Goal: Find specific page/section: Find specific page/section

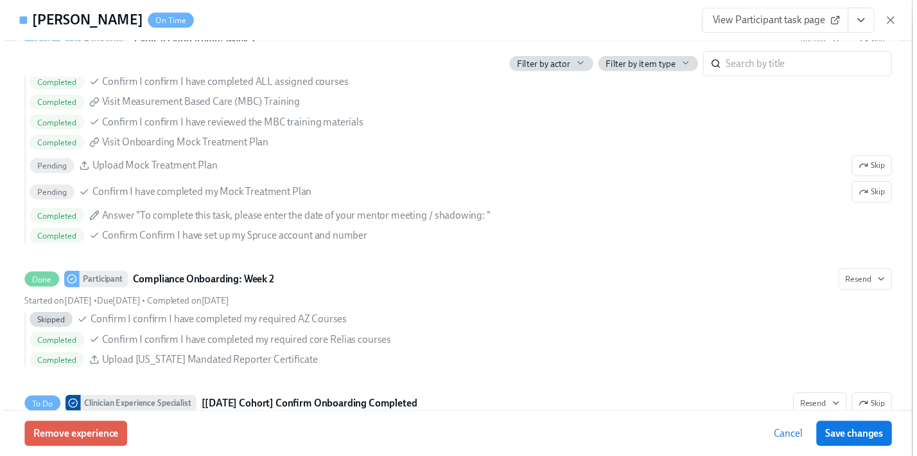
scroll to position [2544, 0]
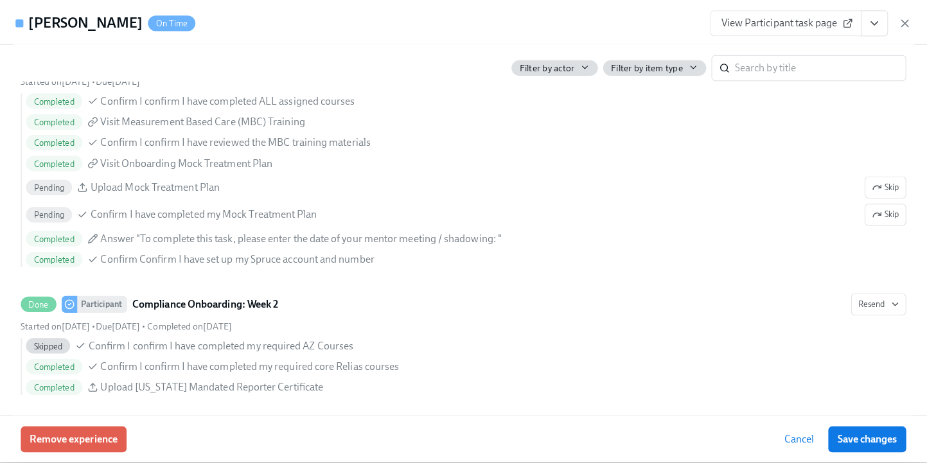
scroll to position [0, 4383]
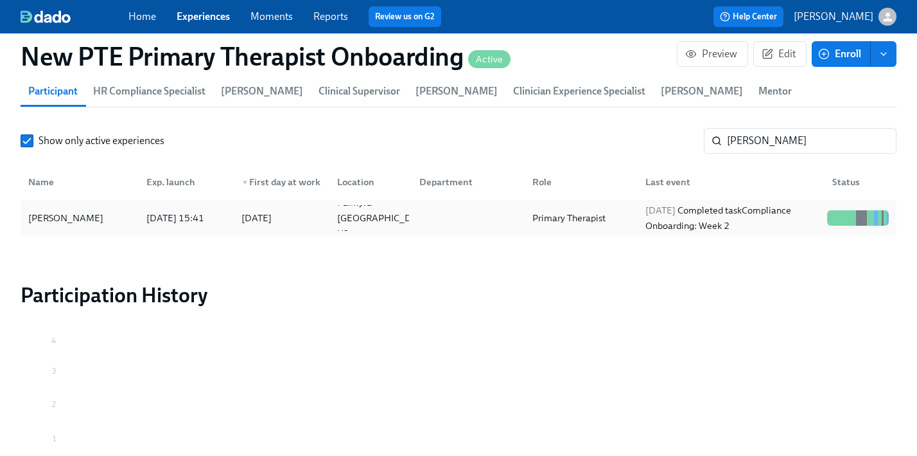
click at [58, 210] on div "[PERSON_NAME]" at bounding box center [65, 217] width 85 height 15
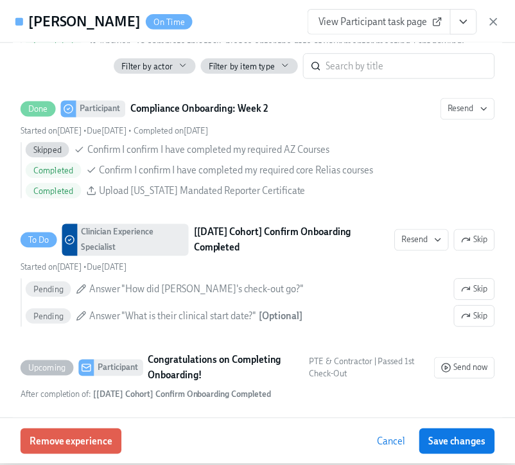
scroll to position [0, 4392]
